Goal: Transaction & Acquisition: Purchase product/service

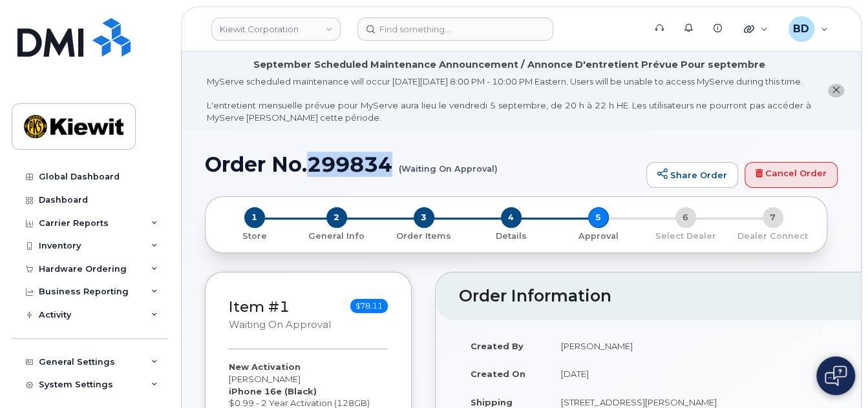
click at [354, 176] on h1 "Order No.299834 (Waiting On Approval)" at bounding box center [422, 164] width 435 height 23
click at [151, 267] on icon at bounding box center [154, 269] width 6 height 6
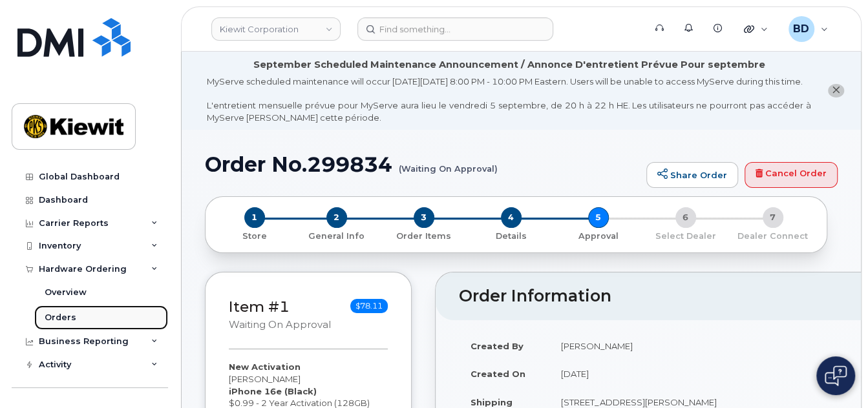
click at [86, 317] on link "Orders" at bounding box center [101, 318] width 134 height 25
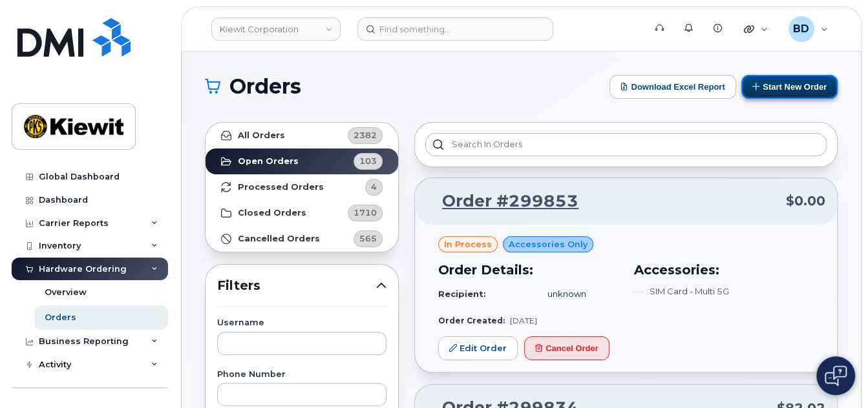
click at [789, 85] on button "Start New Order" at bounding box center [789, 87] width 96 height 24
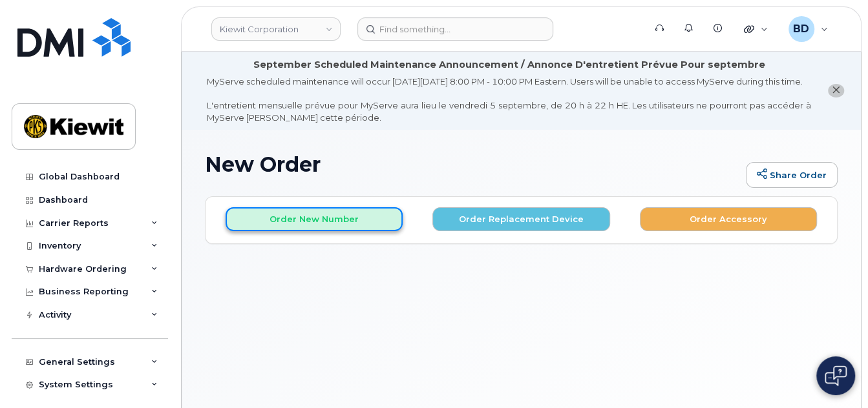
click at [341, 231] on button "Order New Number" at bounding box center [313, 219] width 177 height 24
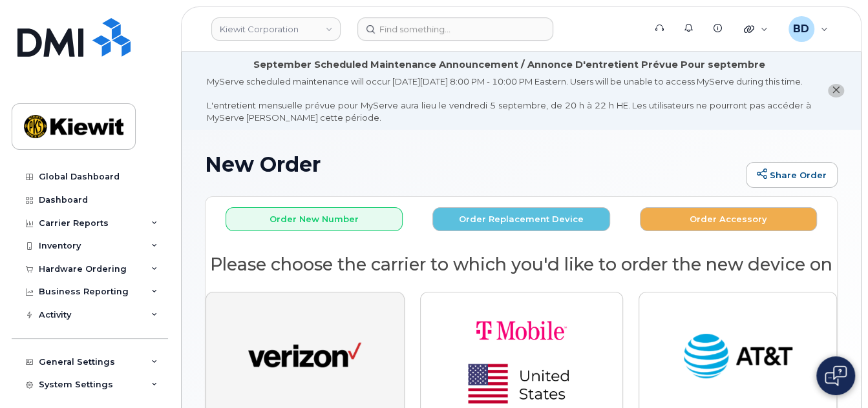
click at [314, 379] on img "button" at bounding box center [304, 357] width 113 height 58
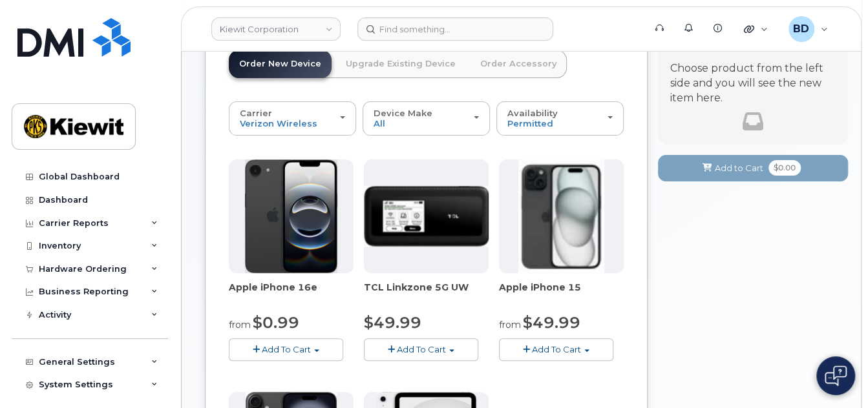
scroll to position [172, 0]
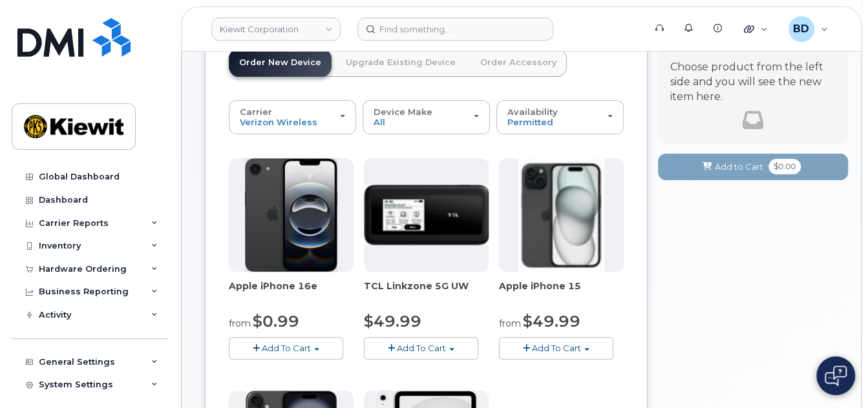
click at [300, 353] on span "Add To Cart" at bounding box center [286, 348] width 49 height 10
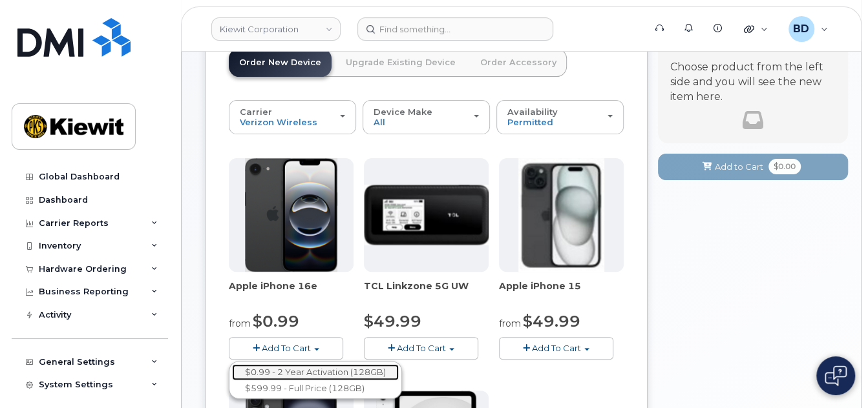
click at [298, 375] on link "$0.99 - 2 Year Activation (128GB)" at bounding box center [315, 372] width 167 height 16
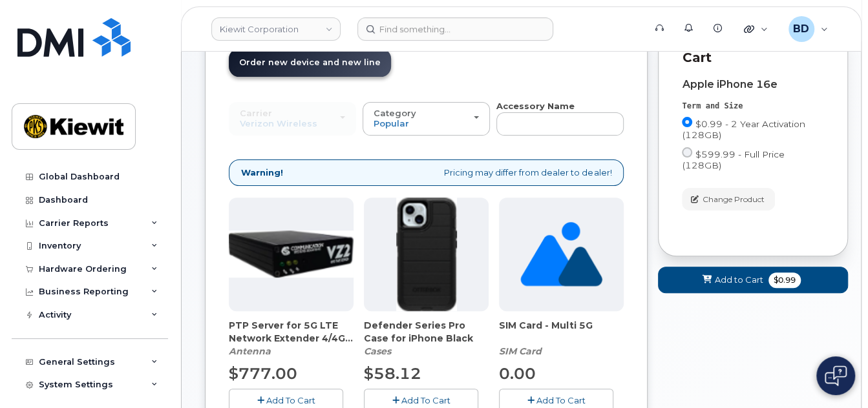
scroll to position [430, 0]
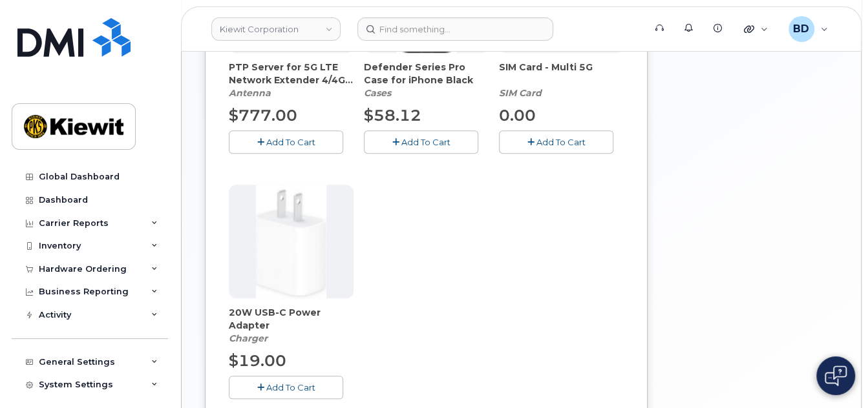
click at [404, 147] on span "Add To Cart" at bounding box center [425, 142] width 49 height 10
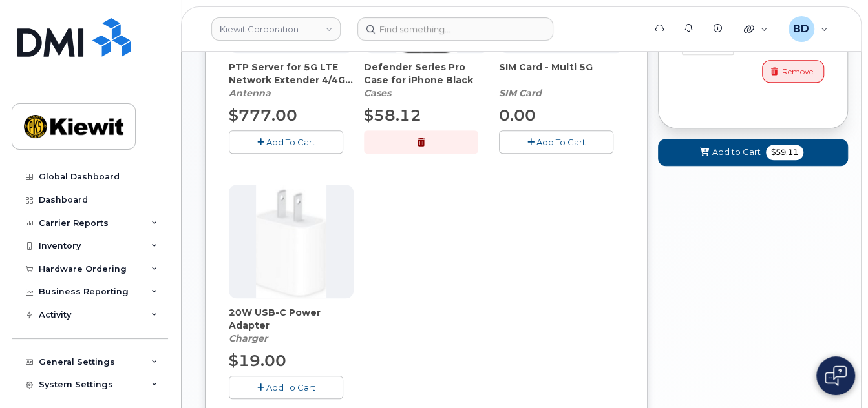
click at [290, 399] on button "Add To Cart" at bounding box center [286, 387] width 114 height 23
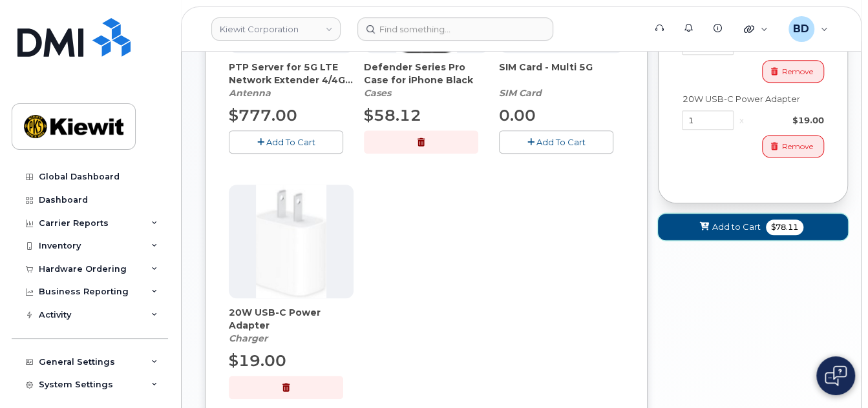
click at [719, 222] on span "Add to Cart" at bounding box center [736, 227] width 48 height 12
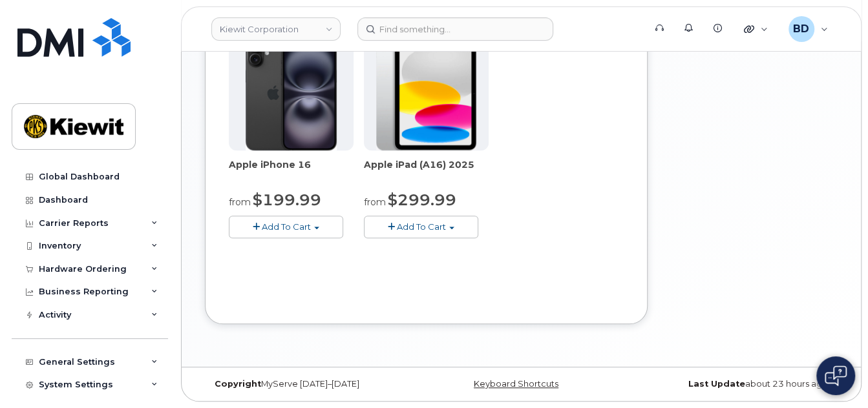
scroll to position [276, 0]
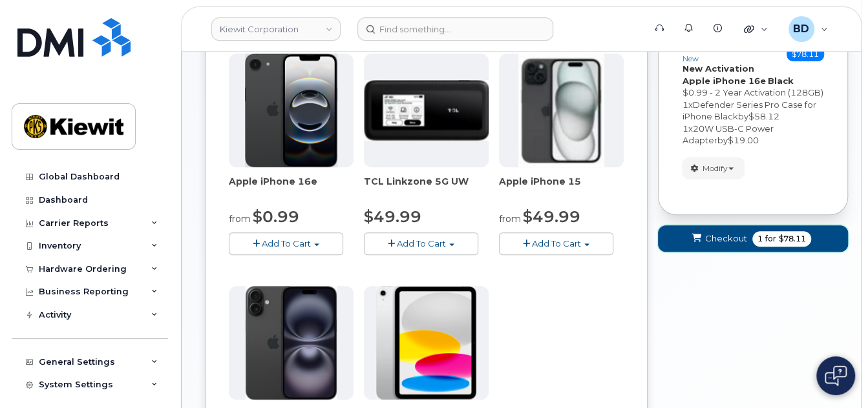
click at [731, 245] on span "Checkout" at bounding box center [726, 239] width 42 height 12
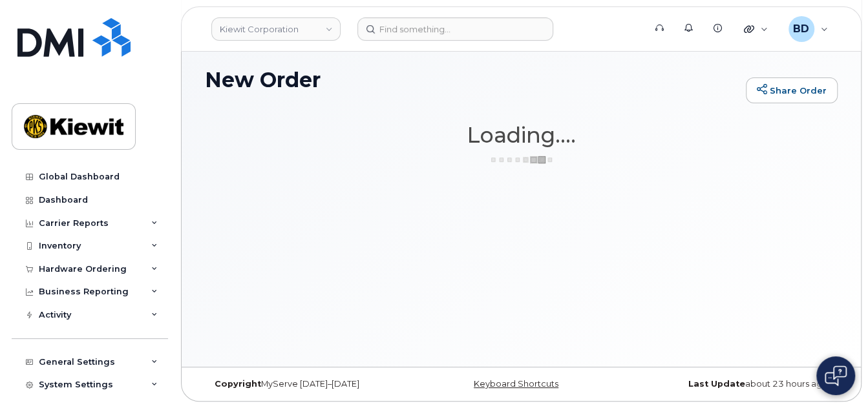
scroll to position [96, 0]
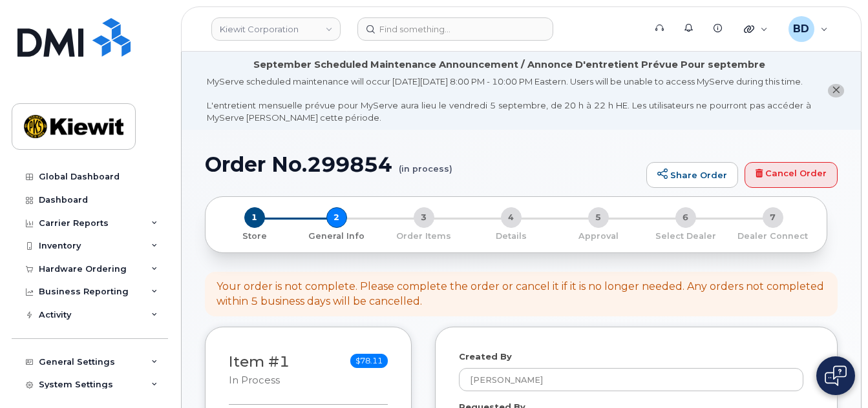
select select
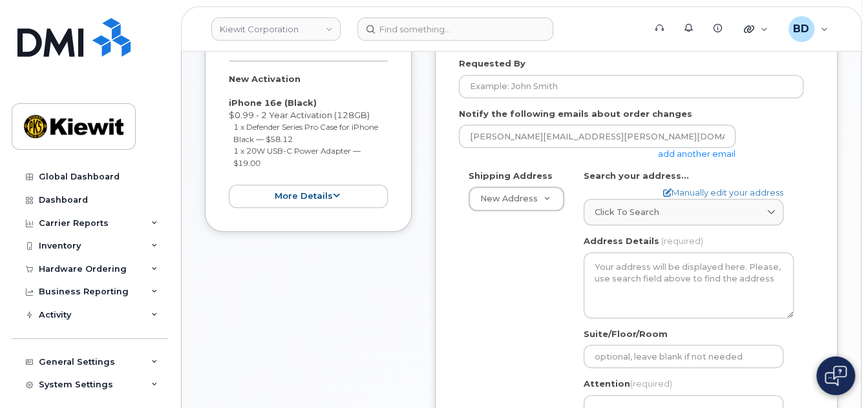
scroll to position [344, 0]
click at [713, 158] on link "add another email" at bounding box center [697, 153] width 78 height 10
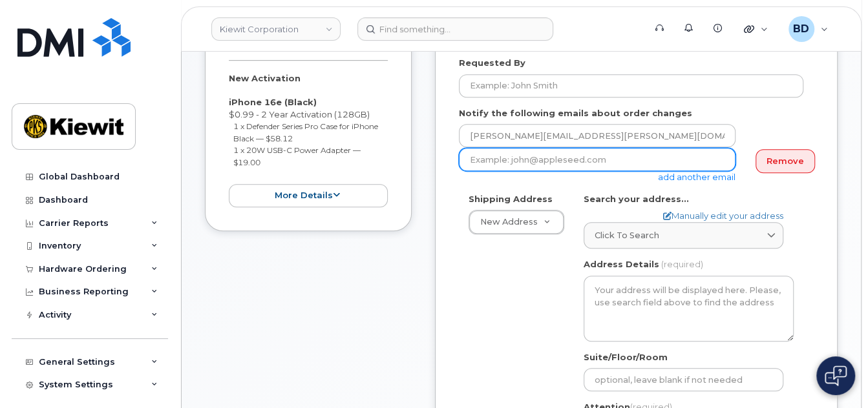
click at [472, 171] on input "email" at bounding box center [597, 159] width 276 height 23
paste input "mary.stein@kiewit.com"
type input "mary.stein@kiewit.com"
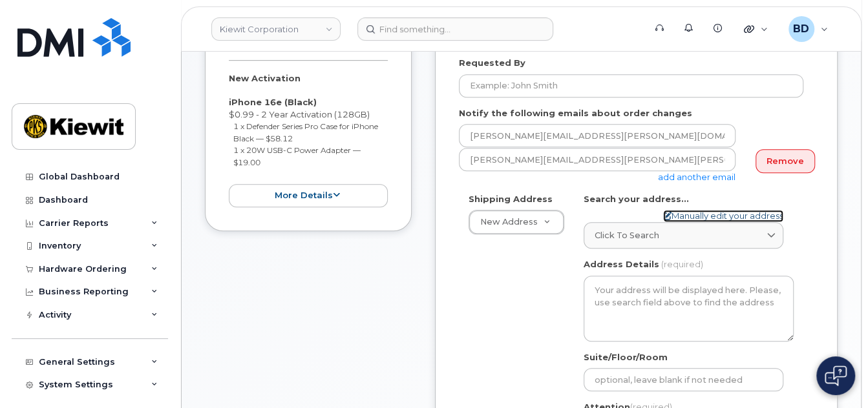
click at [685, 222] on link "Manually edit your address" at bounding box center [723, 216] width 120 height 12
select select
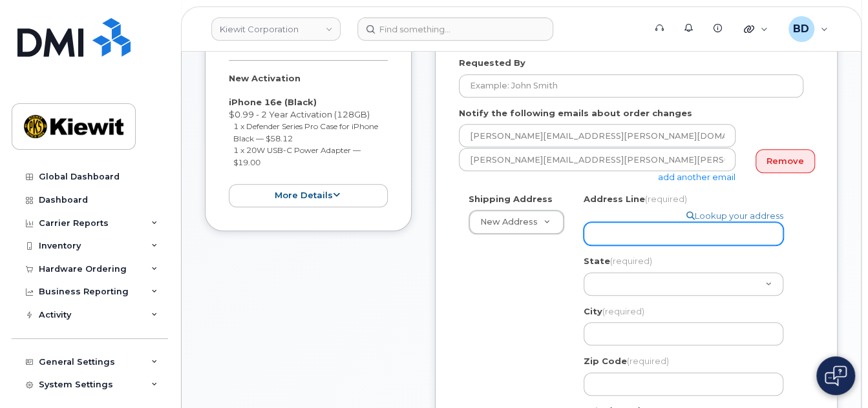
drag, startPoint x: 638, startPoint y: 227, endPoint x: 631, endPoint y: 229, distance: 6.7
click at [634, 227] on input "Address Line (required)" at bounding box center [683, 233] width 200 height 23
paste input "470 Chestnut Ridge Road"
select select
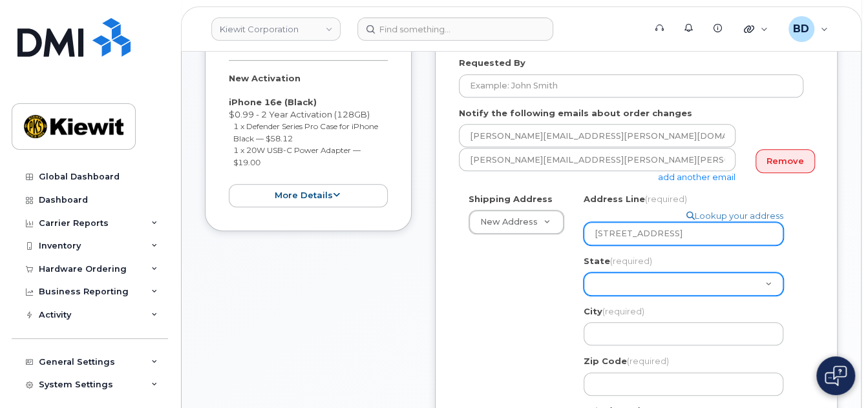
type input "470 Chestnut Ridge Road"
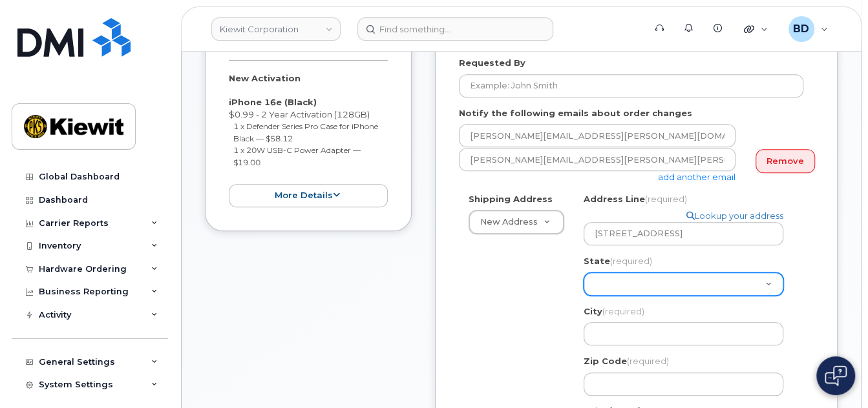
click at [596, 286] on select "Alabama Alaska American Samoa Arizona Arkansas California Colorado Connecticut …" at bounding box center [683, 284] width 200 height 23
select select "NJ"
click at [583, 273] on select "Alabama Alaska American Samoa Arizona Arkansas California Colorado Connecticut …" at bounding box center [683, 284] width 200 height 23
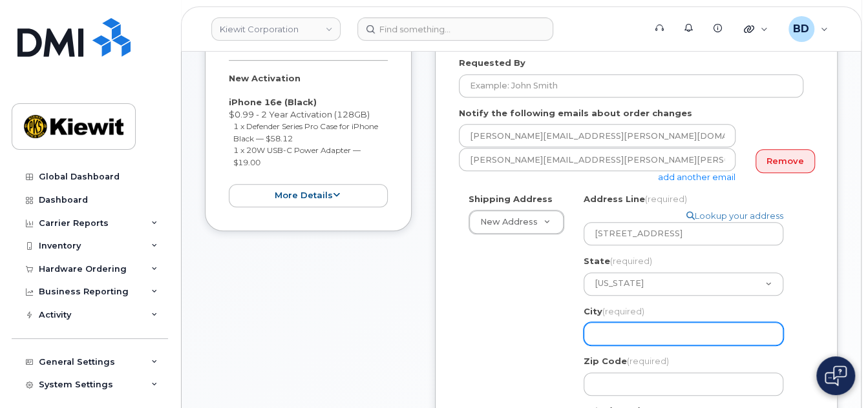
click at [606, 338] on input "City (required)" at bounding box center [683, 333] width 200 height 23
select select
type input "W"
select select
type input "Wo"
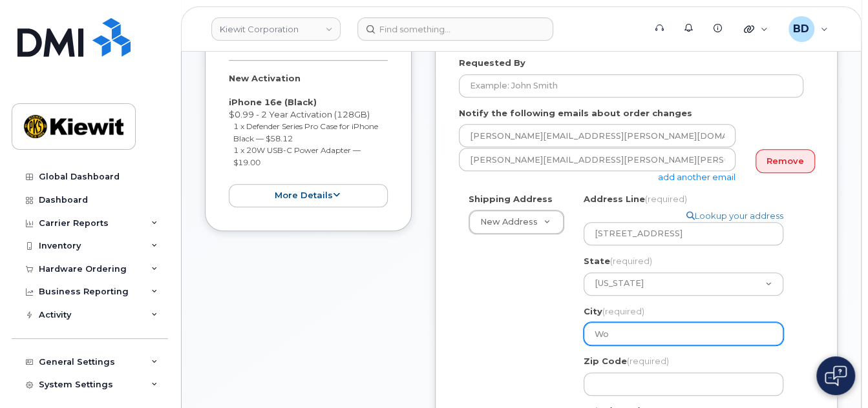
select select
type input "Woo"
select select
type input "Wood"
select select
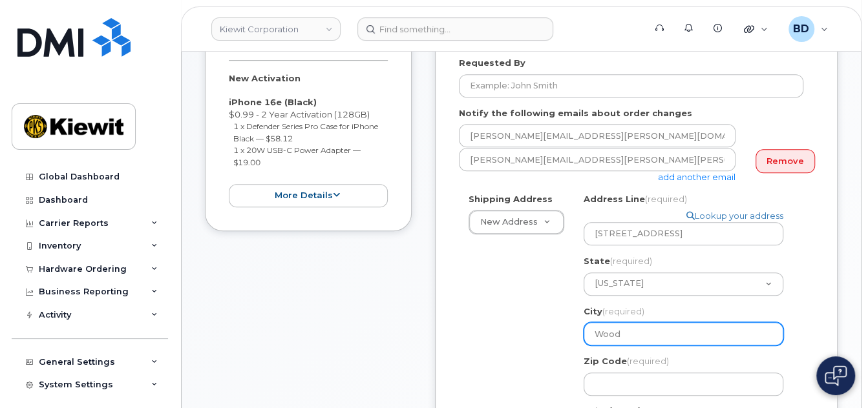
type input "Woodc"
select select
type input "Woodcl"
select select
type input "Woodcli"
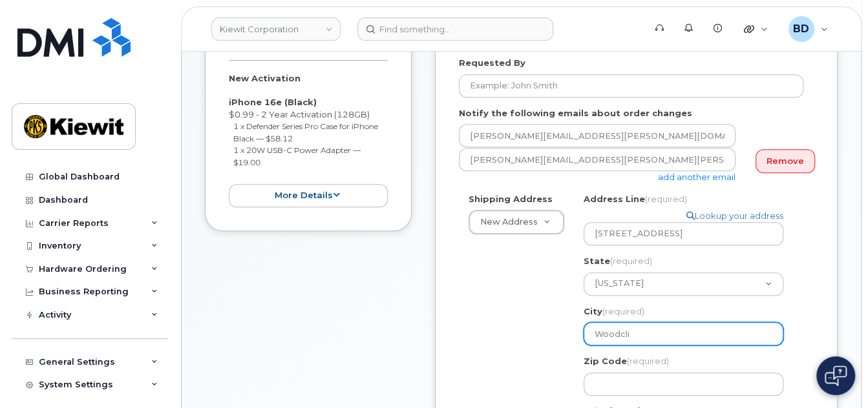
select select
type input "Woodclif"
select select
type input "Woodcliff"
select select
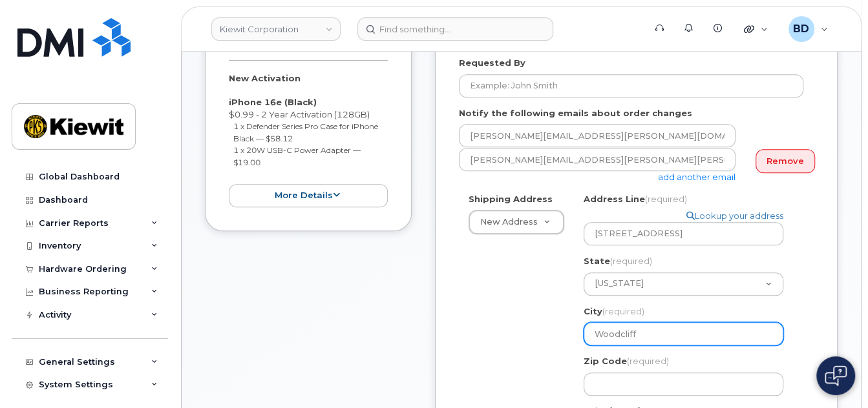
type input "Woodcliff L"
select select
type input "Woodcliff La"
select select
type input "Woodcliff Lak"
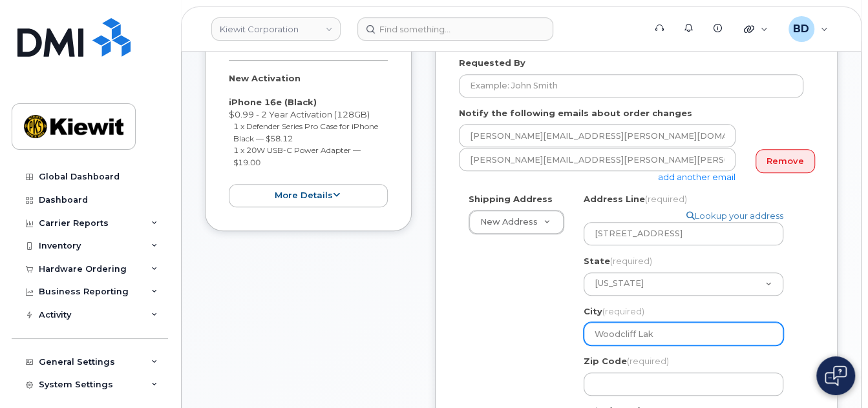
select select
type input "Woodcliff Lake"
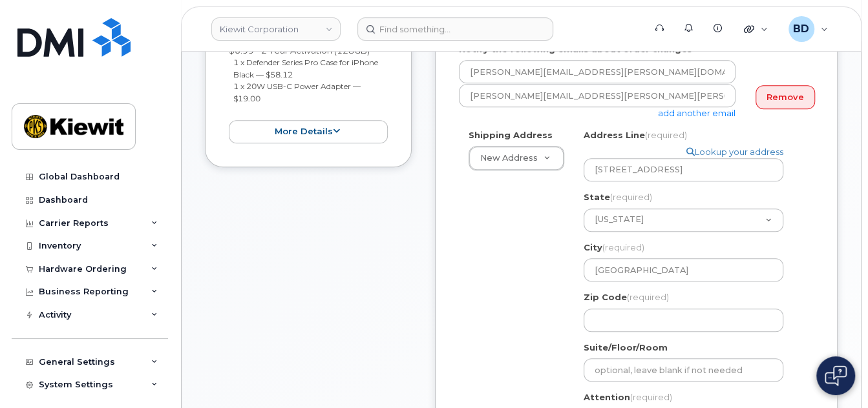
scroll to position [430, 0]
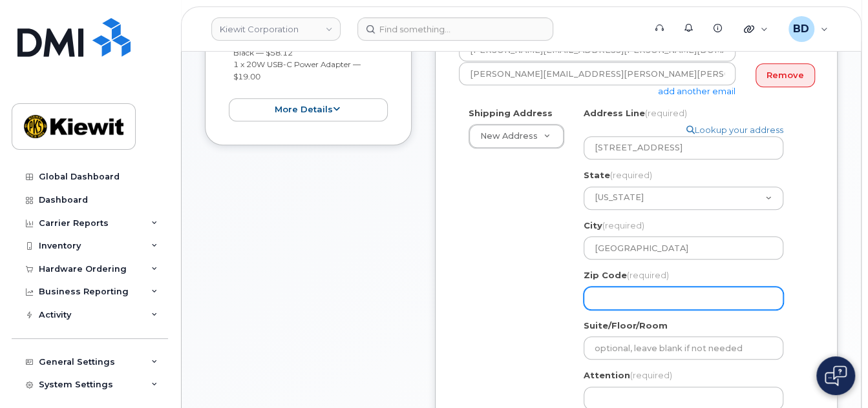
click at [606, 299] on input "Zip Code (required)" at bounding box center [683, 298] width 200 height 23
paste input "07677"
select select
type input "07677"
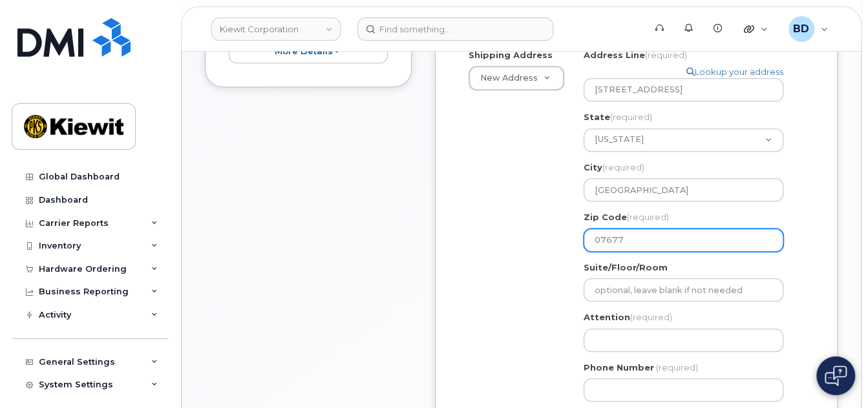
scroll to position [517, 0]
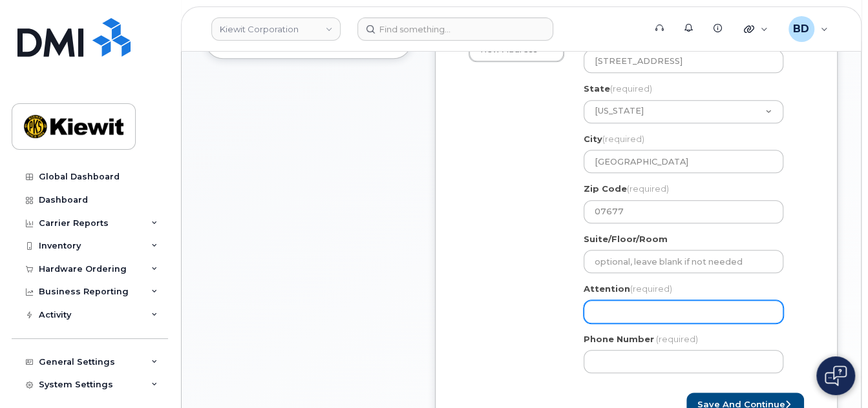
click at [616, 302] on input "Attention (required)" at bounding box center [683, 311] width 200 height 23
select select
type input "j"
select select
type input "ja"
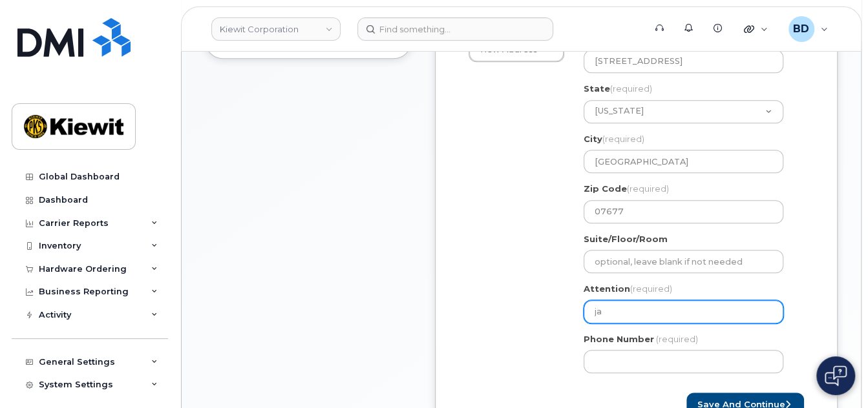
select select
type input "jak"
select select
type input "jake"
select select
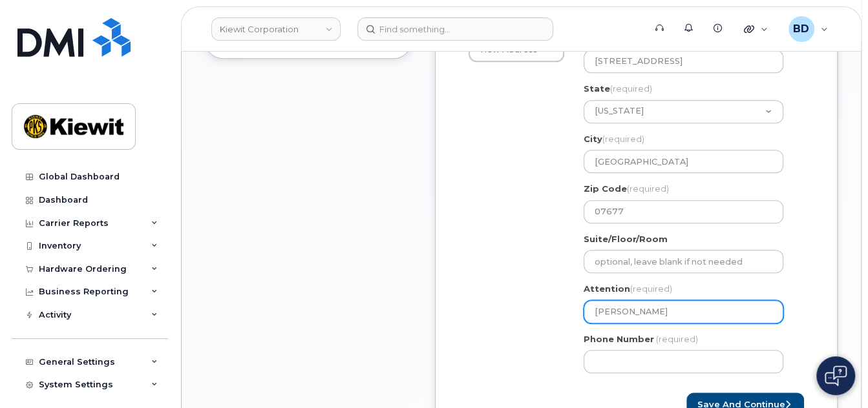
type input "jake H"
select select
type input "jake Ha"
select select
type input "jake Hag"
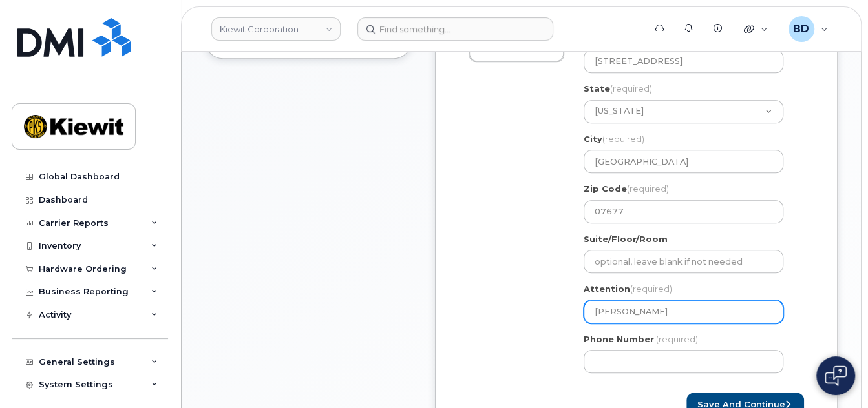
select select
type input "jake Hagg"
select select
type input "jake Hagge"
select select
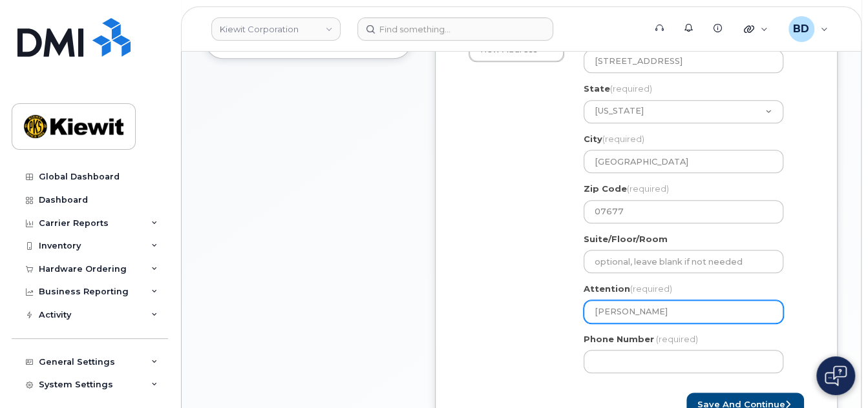
type input "jake Hagge/"
select select
type input "jake Hagge/S"
select select
type input "jake Hagge/Sk"
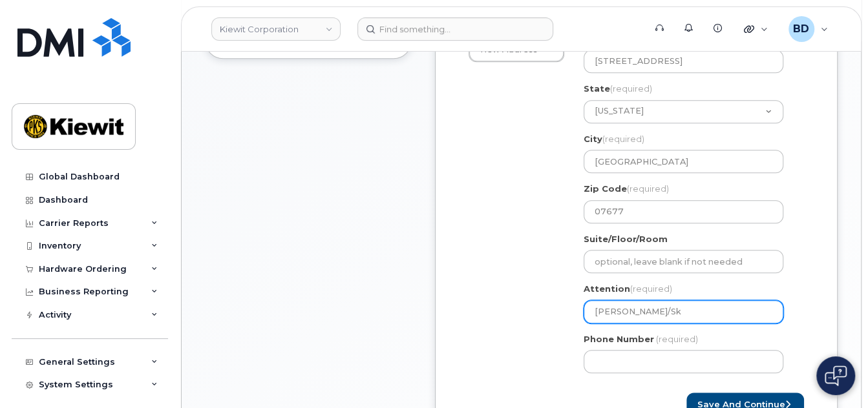
select select
type input "jake Hagge/Sky"
select select
type input "jake Hagge/Skyl"
select select
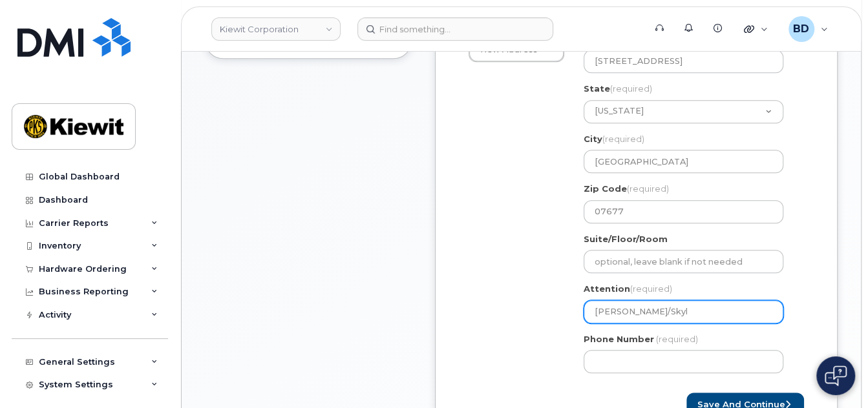
type input "jake Hagge/Skyle"
select select
type input "jake Hagge/Skyler"
select select
type input "jake Hagge/Skyler S"
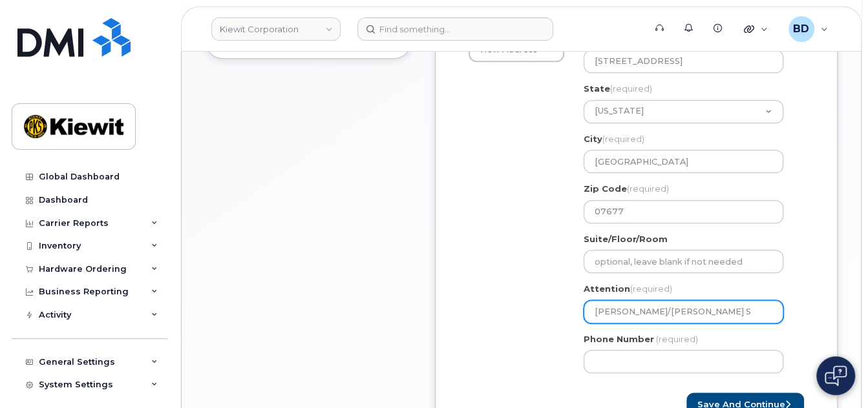
select select
type input "jake Hagge/Skyler St"
select select
type input "jake Hagge/Skyler Sto"
select select
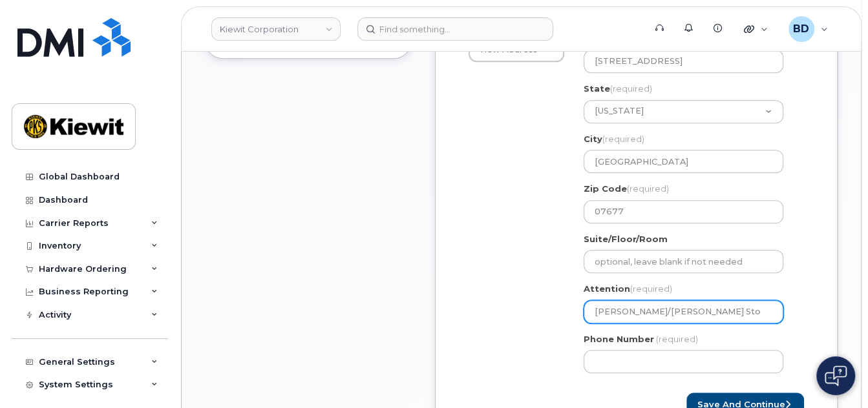
type input "jake Hagge/Skyler Stor"
select select
type input "jake Hagge/Skyler Storm"
select select
drag, startPoint x: 645, startPoint y: 315, endPoint x: 722, endPoint y: 318, distance: 76.9
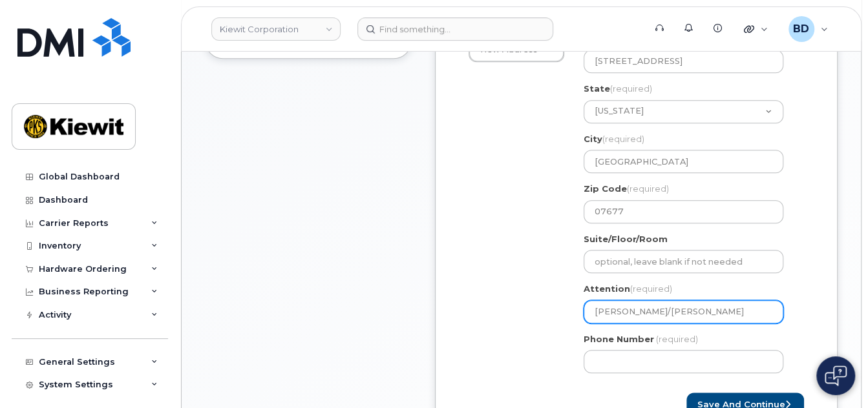
click at [722, 318] on input "[PERSON_NAME]/[PERSON_NAME]" at bounding box center [683, 311] width 200 height 23
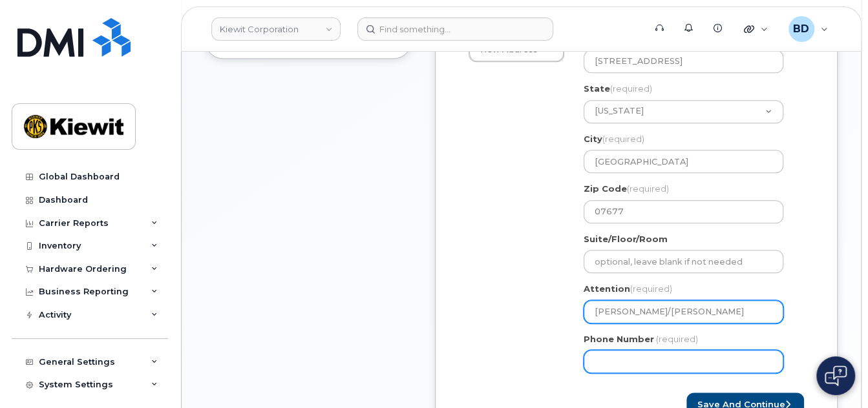
type input "[PERSON_NAME]/[PERSON_NAME]"
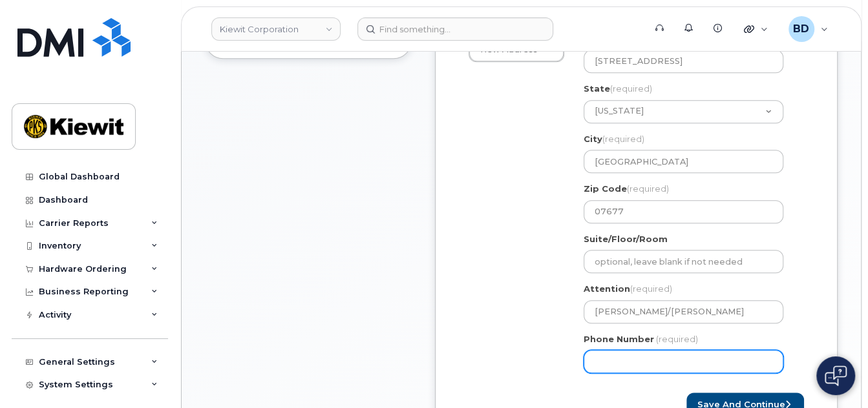
click at [617, 363] on input "Phone Number" at bounding box center [683, 361] width 200 height 23
type input "8777727707"
select select
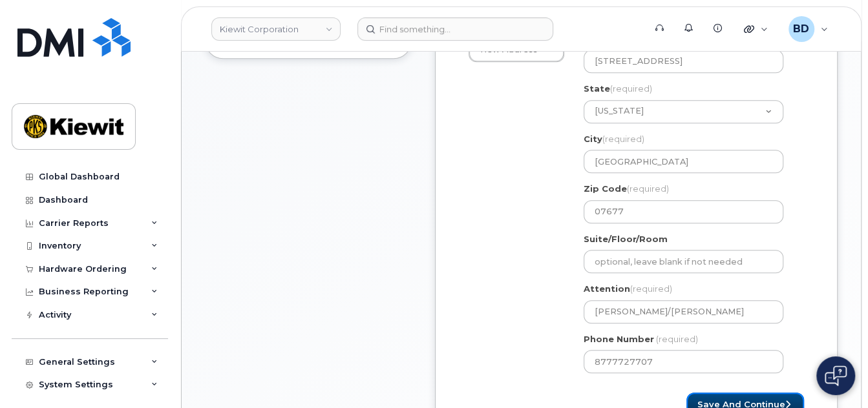
scroll to position [524, 0]
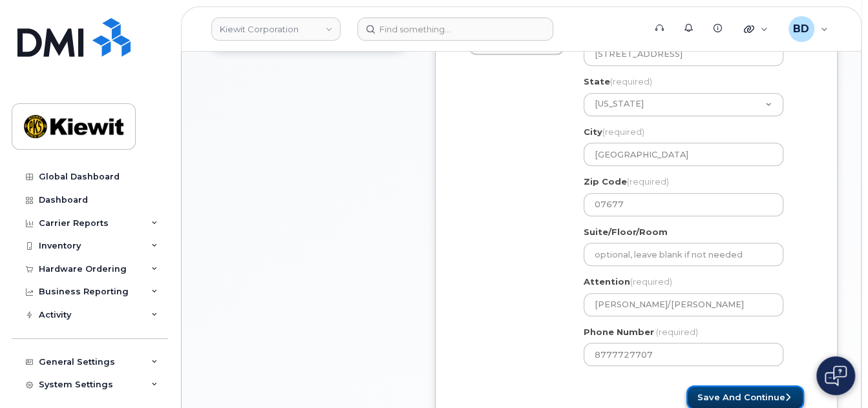
click at [733, 396] on button "Save and Continue" at bounding box center [745, 398] width 118 height 24
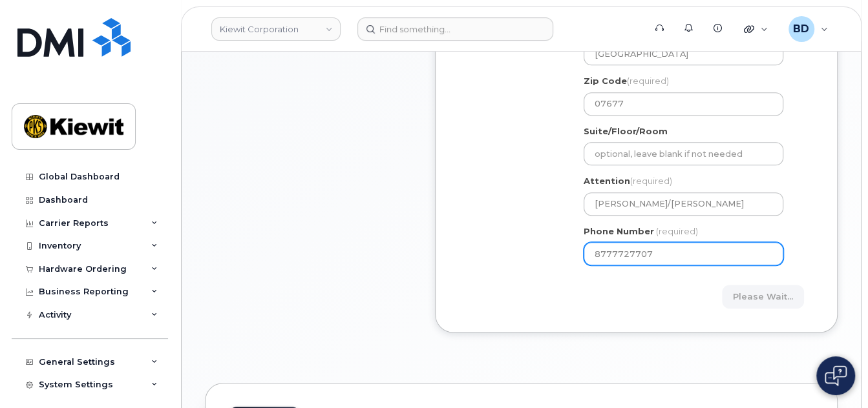
scroll to position [696, 0]
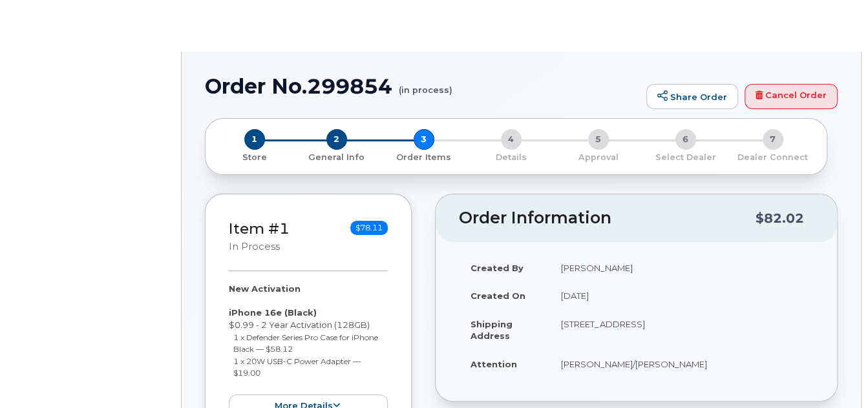
radio input "true"
select select
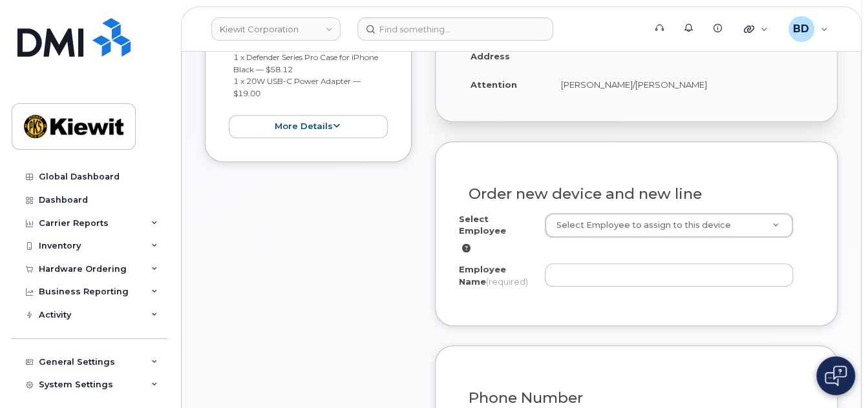
scroll to position [435, 0]
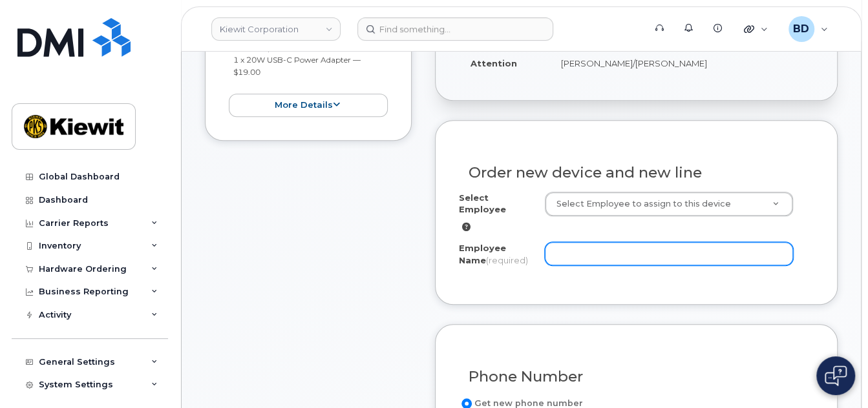
click at [565, 254] on input "Employee Name (required)" at bounding box center [669, 253] width 248 height 23
paste input "[PERSON_NAME]"
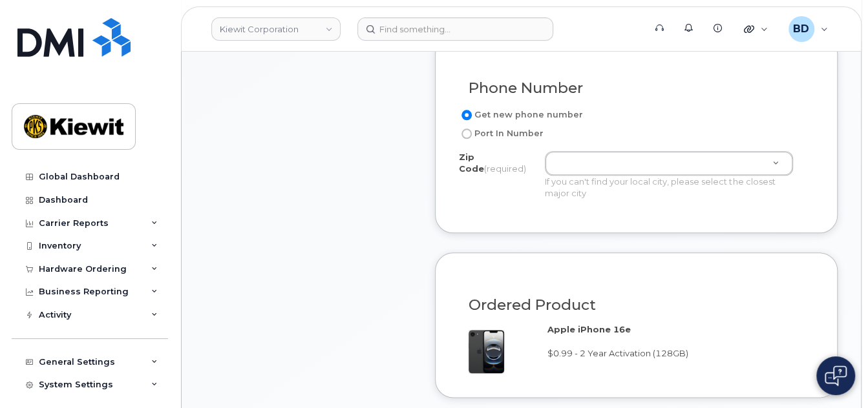
scroll to position [779, 0]
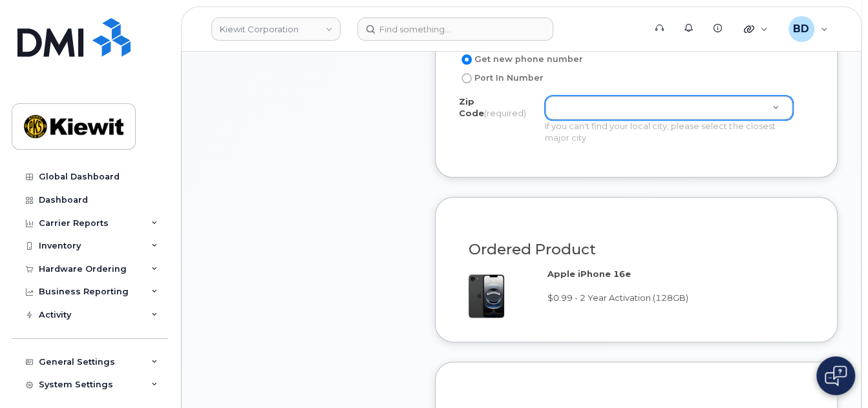
type input "Skyler Storms"
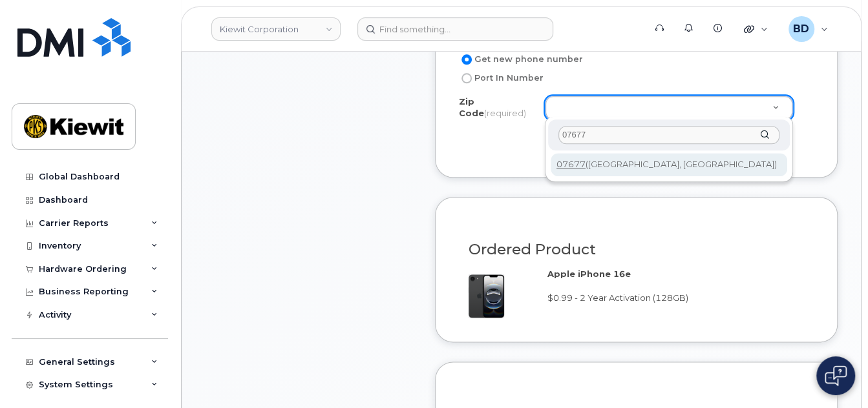
type input "07677"
type input "07677 (Woodcliff Lake, NJ)"
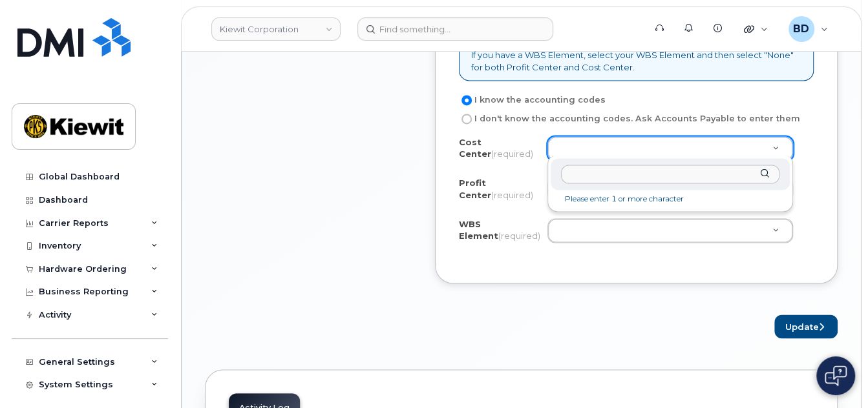
scroll to position [1210, 0]
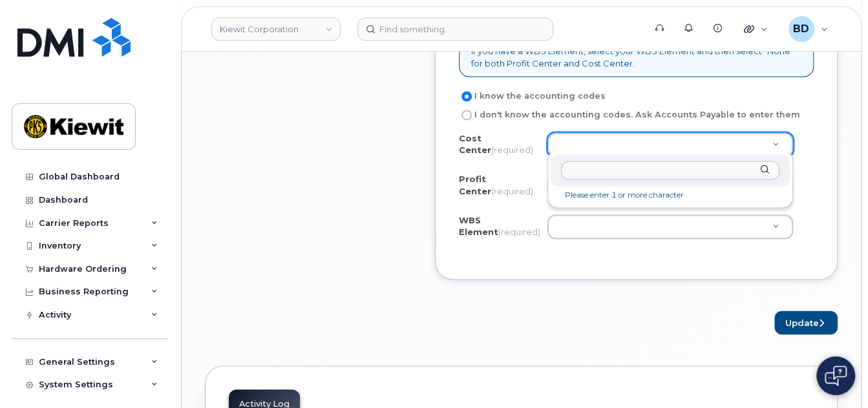
click at [607, 190] on li "Please enter 1 or more character" at bounding box center [670, 196] width 234 height 14
click at [598, 173] on input "text" at bounding box center [670, 170] width 218 height 19
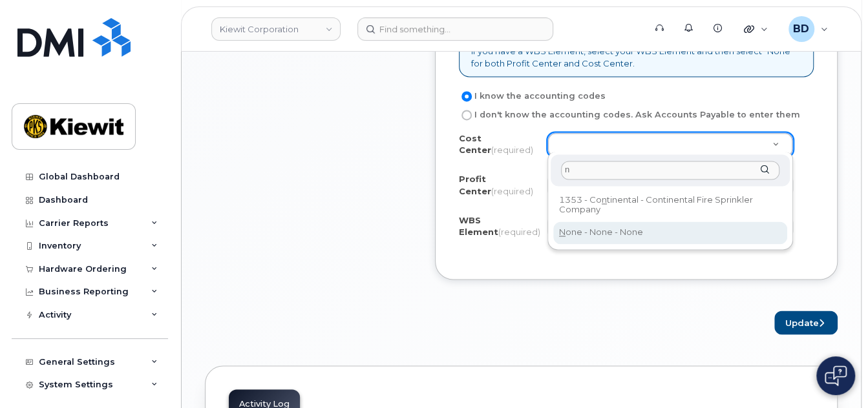
type input "n"
type input "None"
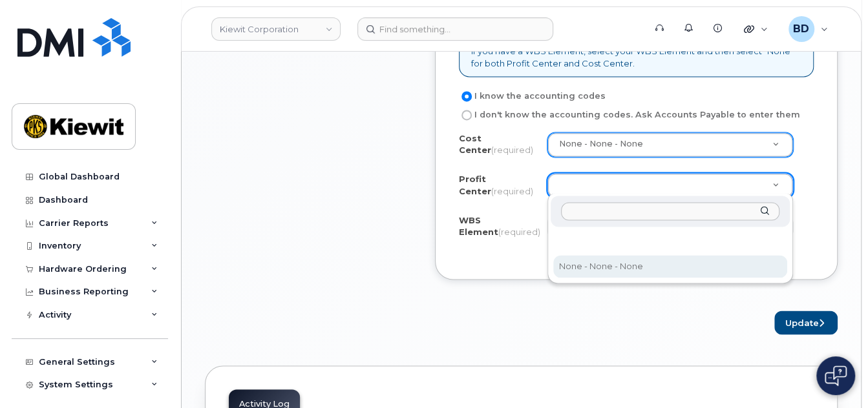
select select "None"
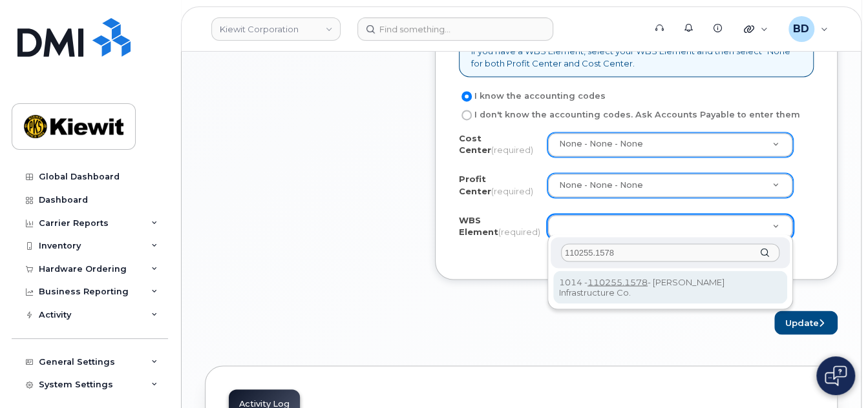
type input "110255.1578"
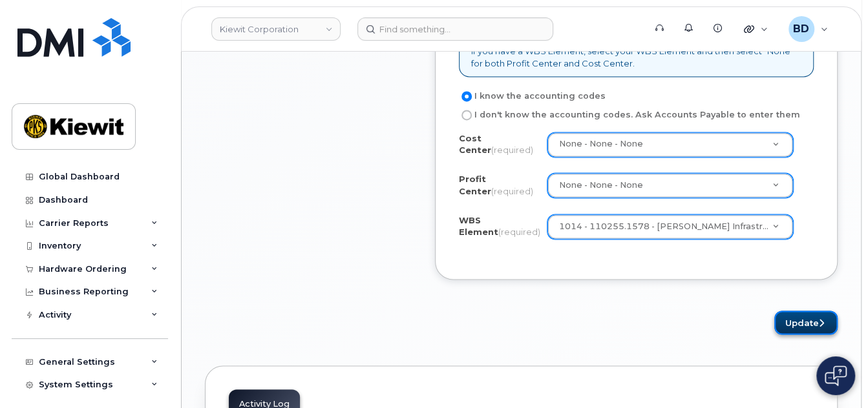
click at [797, 313] on button "Update" at bounding box center [805, 323] width 63 height 24
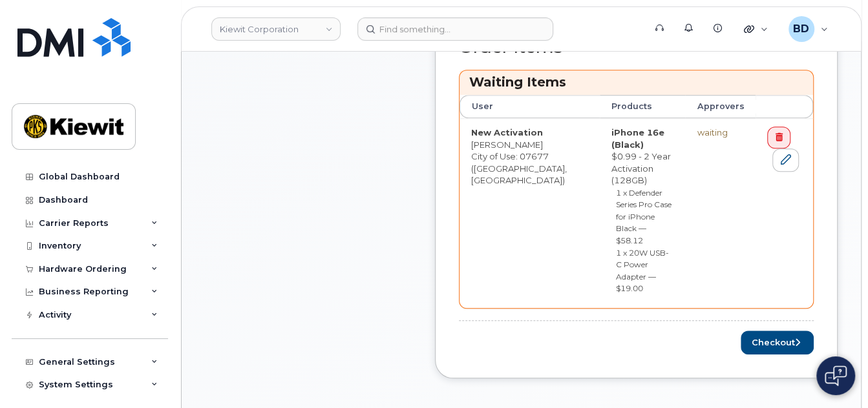
scroll to position [689, 0]
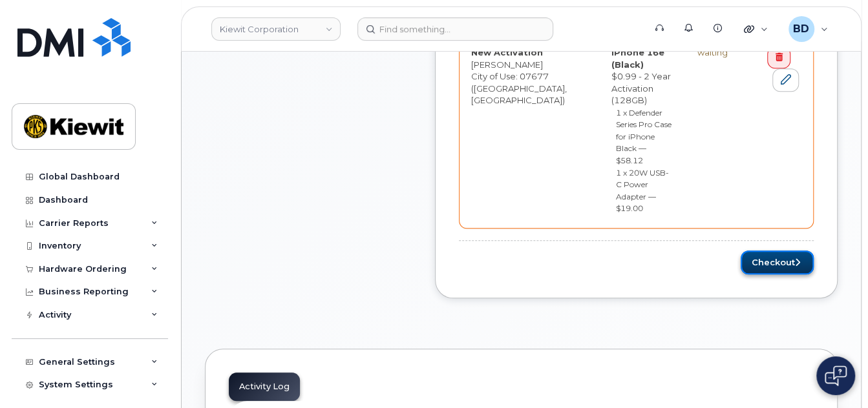
click at [775, 251] on button "Checkout" at bounding box center [776, 263] width 73 height 24
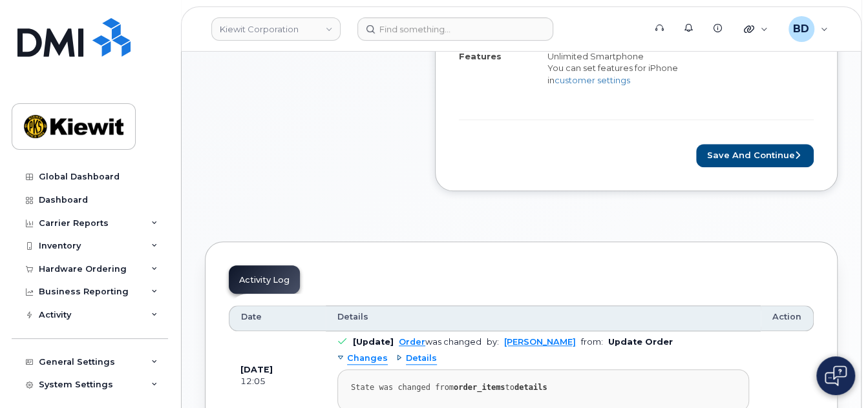
scroll to position [689, 0]
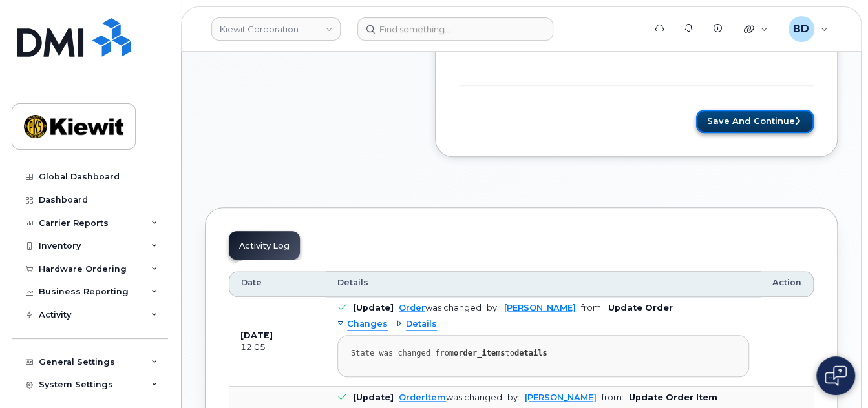
click at [750, 131] on button "Save and Continue" at bounding box center [755, 122] width 118 height 24
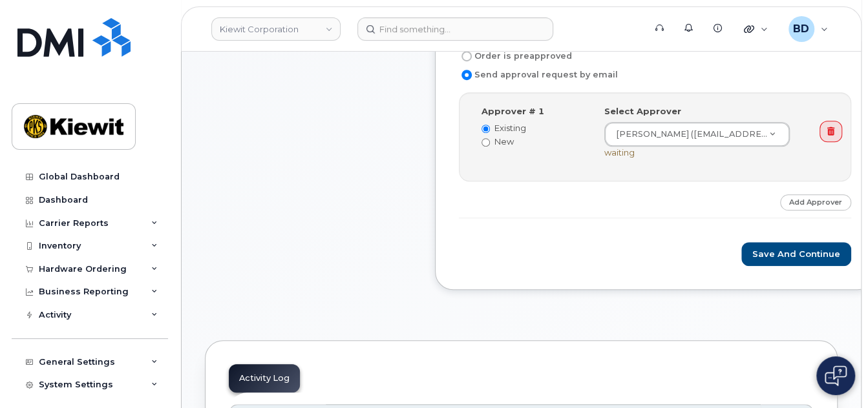
scroll to position [430, 0]
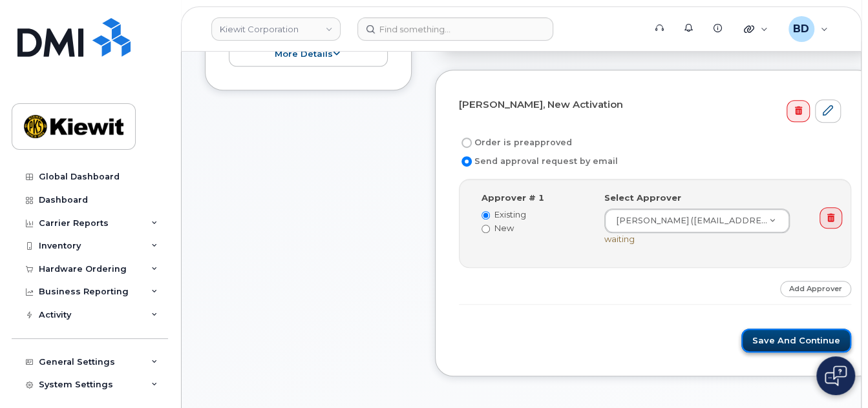
click at [767, 351] on button "Save and Continue" at bounding box center [796, 341] width 110 height 24
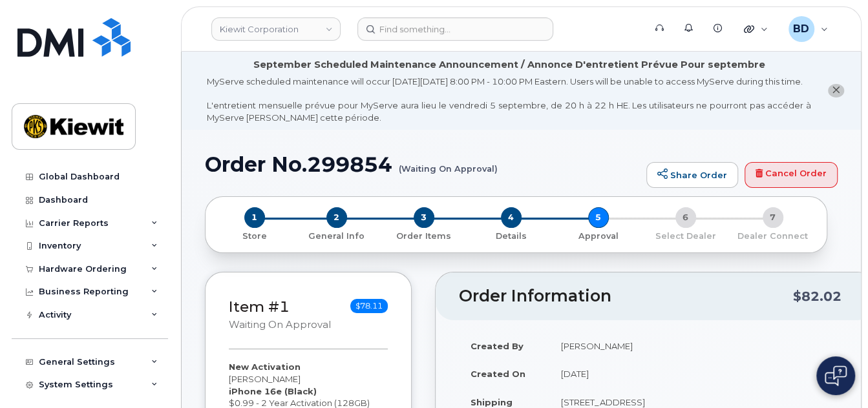
click at [348, 176] on h1 "Order No.299854 (Waiting On Approval)" at bounding box center [422, 164] width 435 height 23
copy h1 "299854"
click at [151, 267] on icon at bounding box center [154, 269] width 6 height 6
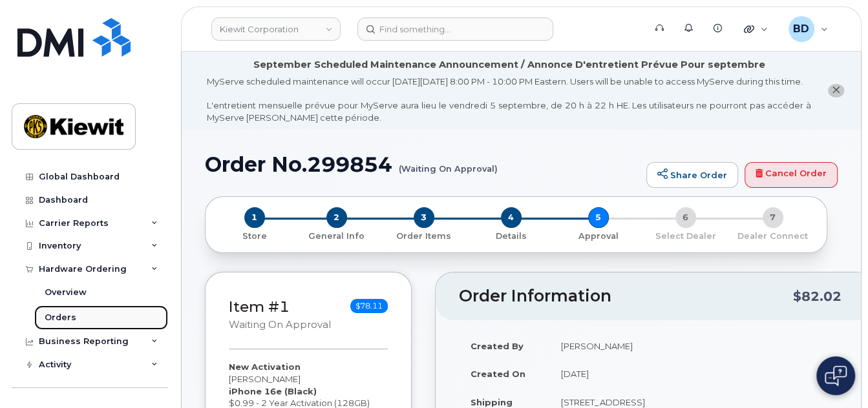
click at [68, 318] on div "Orders" at bounding box center [61, 318] width 32 height 12
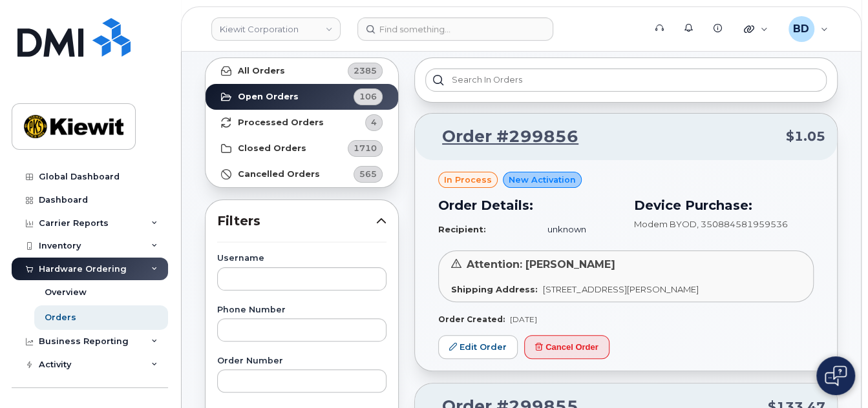
scroll to position [86, 0]
